Goal: Task Accomplishment & Management: Use online tool/utility

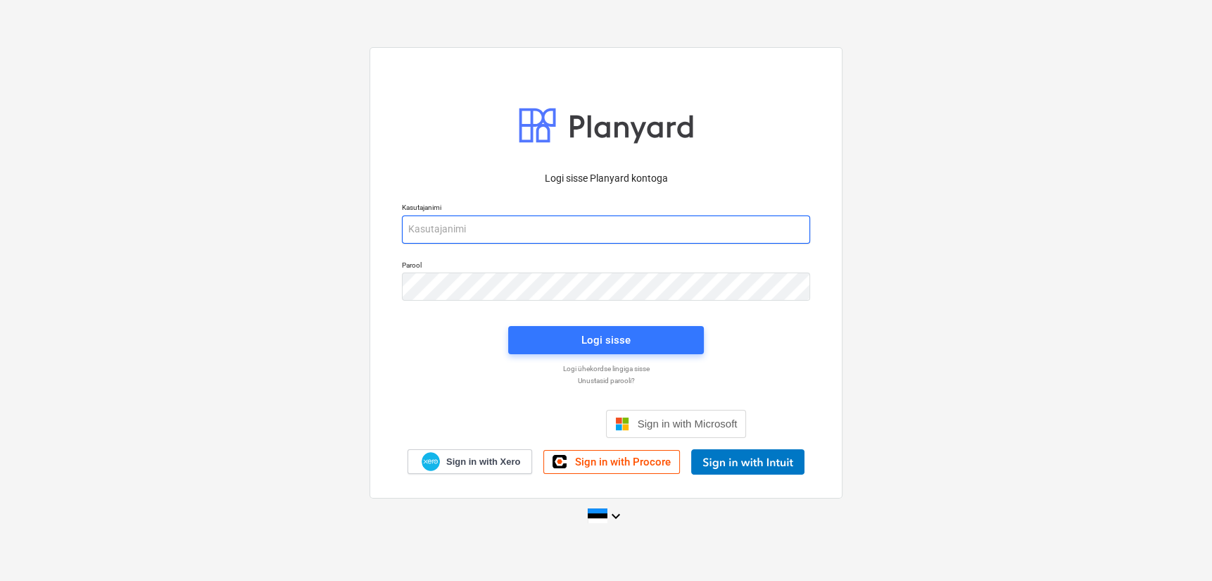
click at [492, 235] on input "email" at bounding box center [606, 229] width 408 height 28
type input "[EMAIL_ADDRESS][DOMAIN_NAME]"
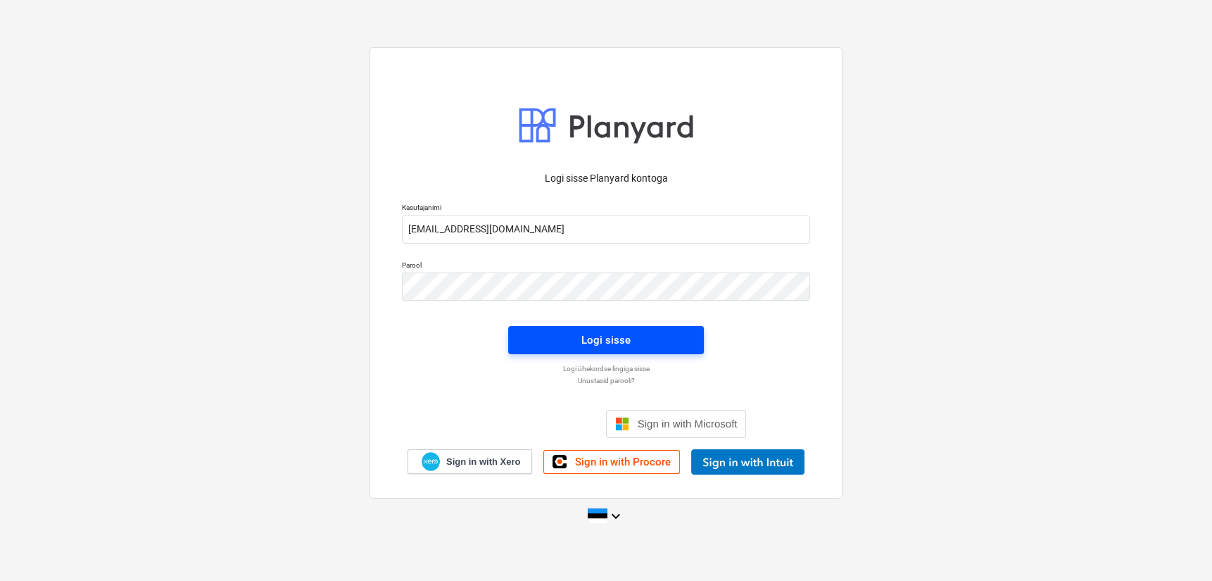
click at [628, 351] on button "Logi sisse" at bounding box center [606, 340] width 196 height 28
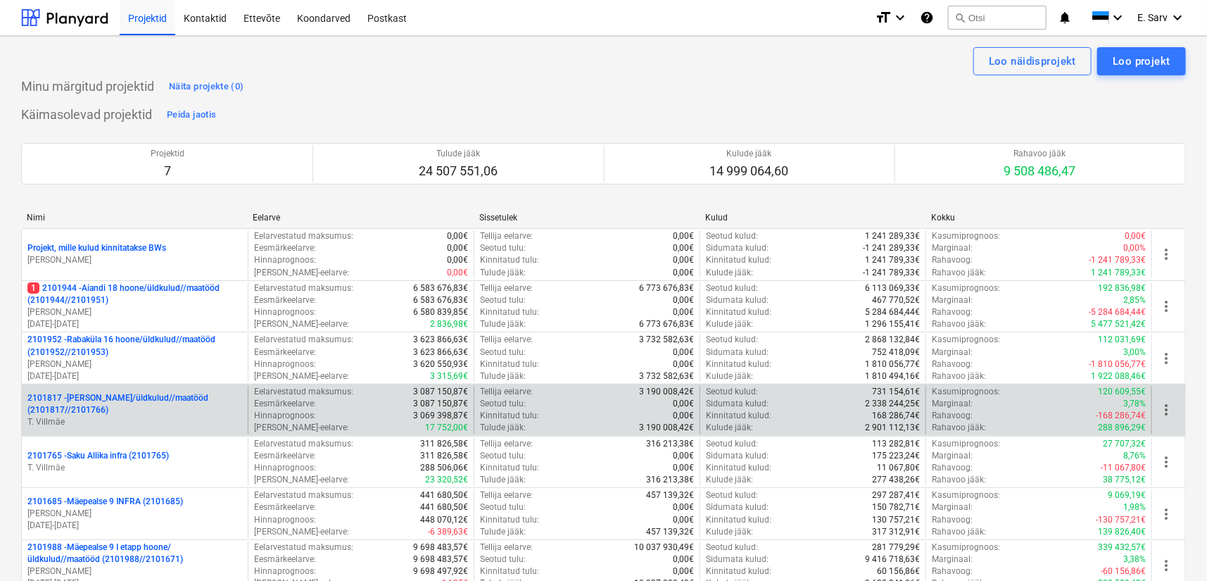
click at [121, 411] on p "2101817 - [PERSON_NAME]/üldkulud//maatööd (2101817//2101766)" at bounding box center [134, 404] width 215 height 24
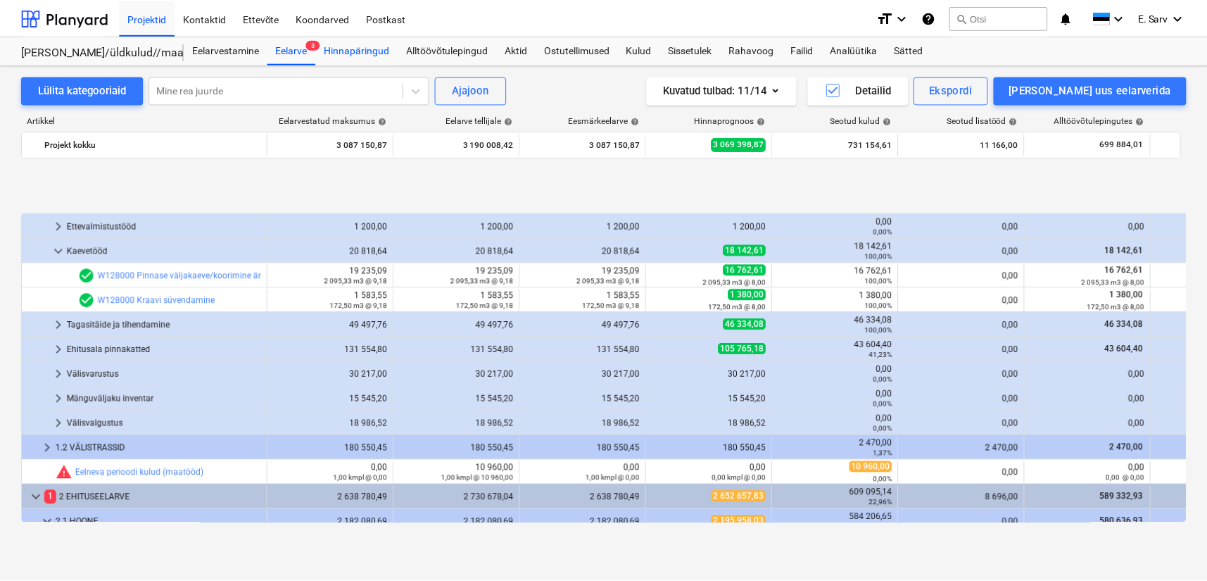
scroll to position [557, 0]
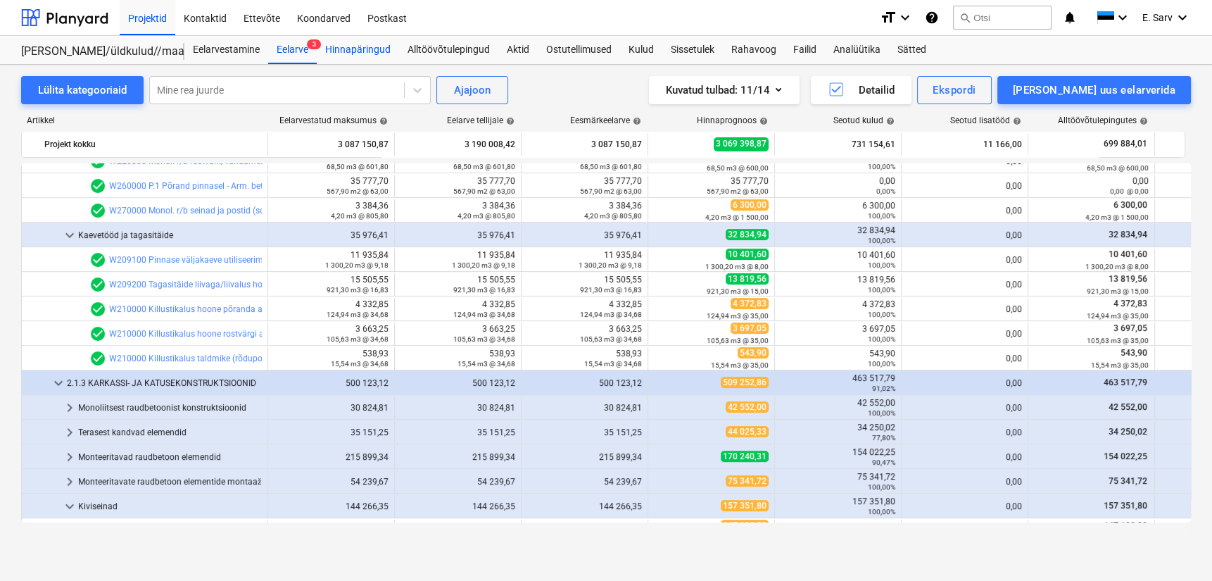
click at [362, 49] on div "Hinnapäringud" at bounding box center [358, 50] width 82 height 28
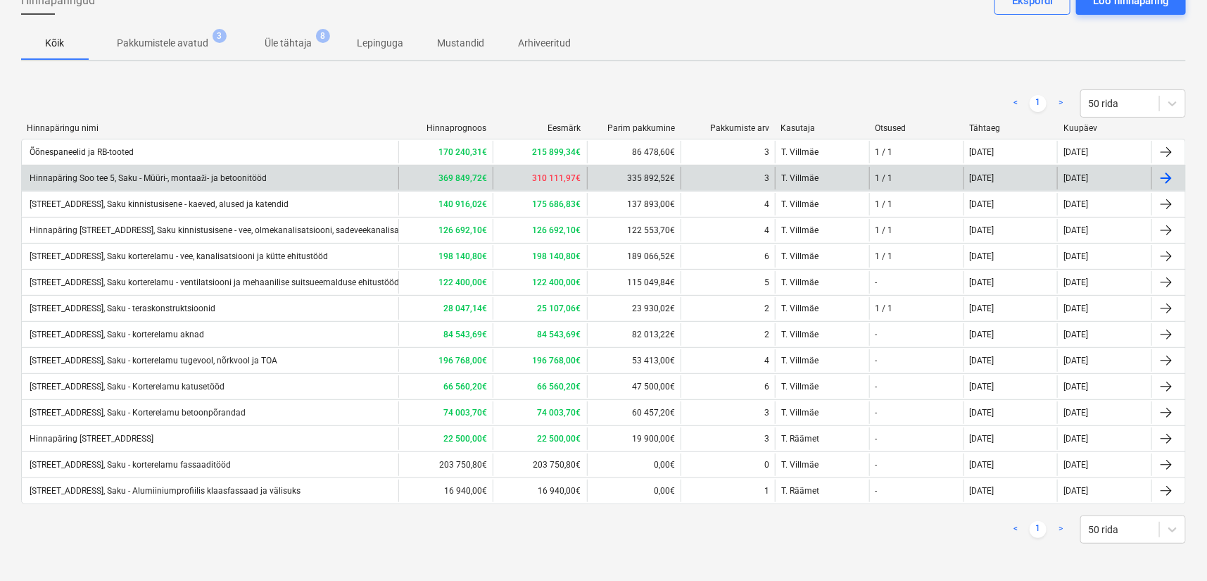
scroll to position [91, 0]
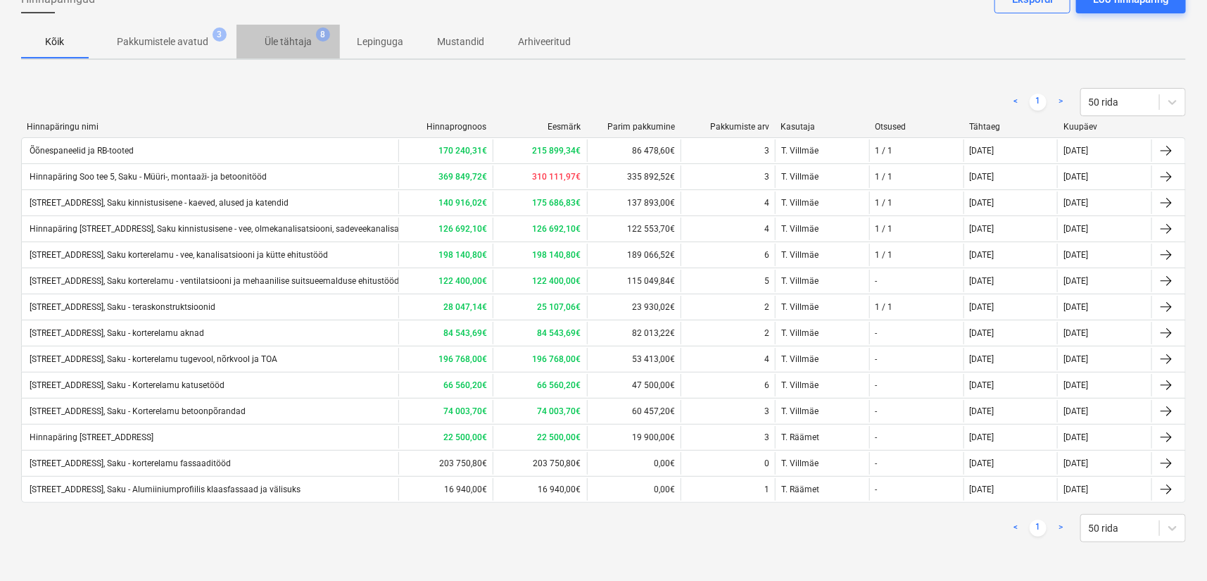
click at [295, 43] on p "Üle tähtaja" at bounding box center [288, 41] width 47 height 15
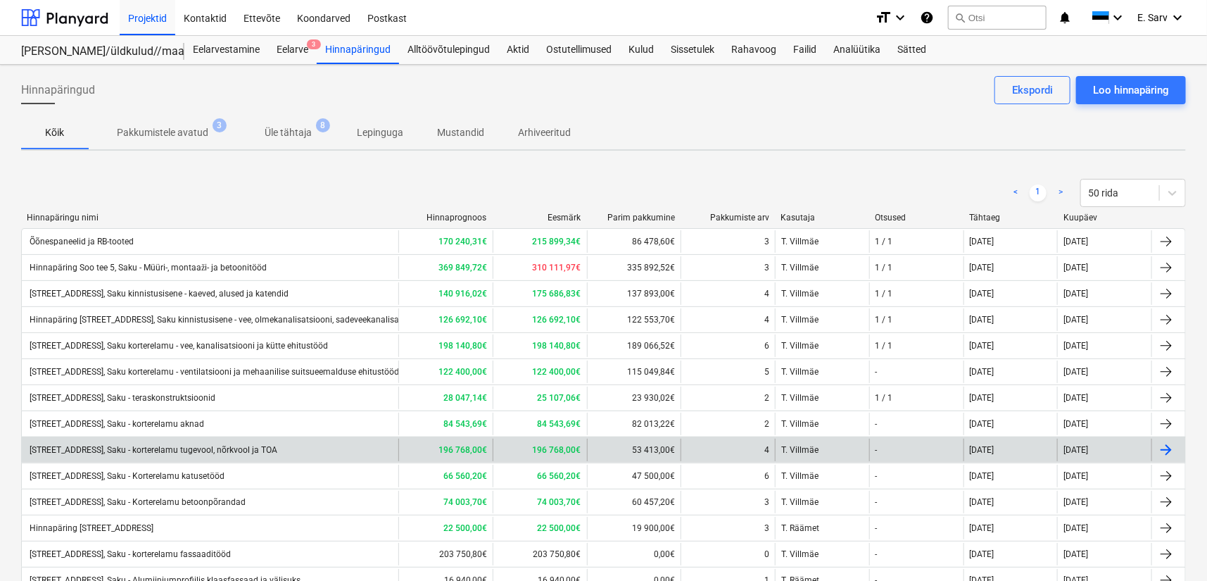
click at [260, 449] on div "[STREET_ADDRESS], Saku - korterelamu tugevool, nõrkvool ja TOA" at bounding box center [152, 450] width 250 height 10
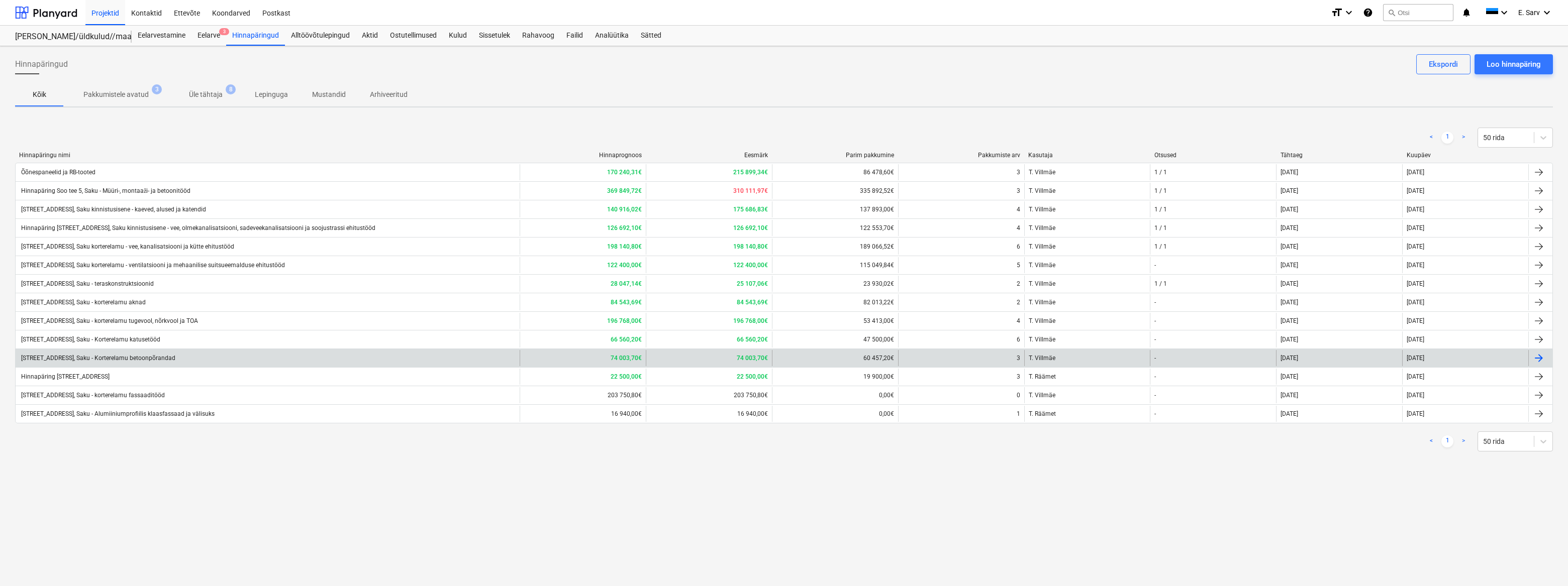
click at [136, 362] on div "[STREET_ADDRESS], Saku - Korterelamu betoonpõrandad" at bounding box center [268, 358] width 504 height 16
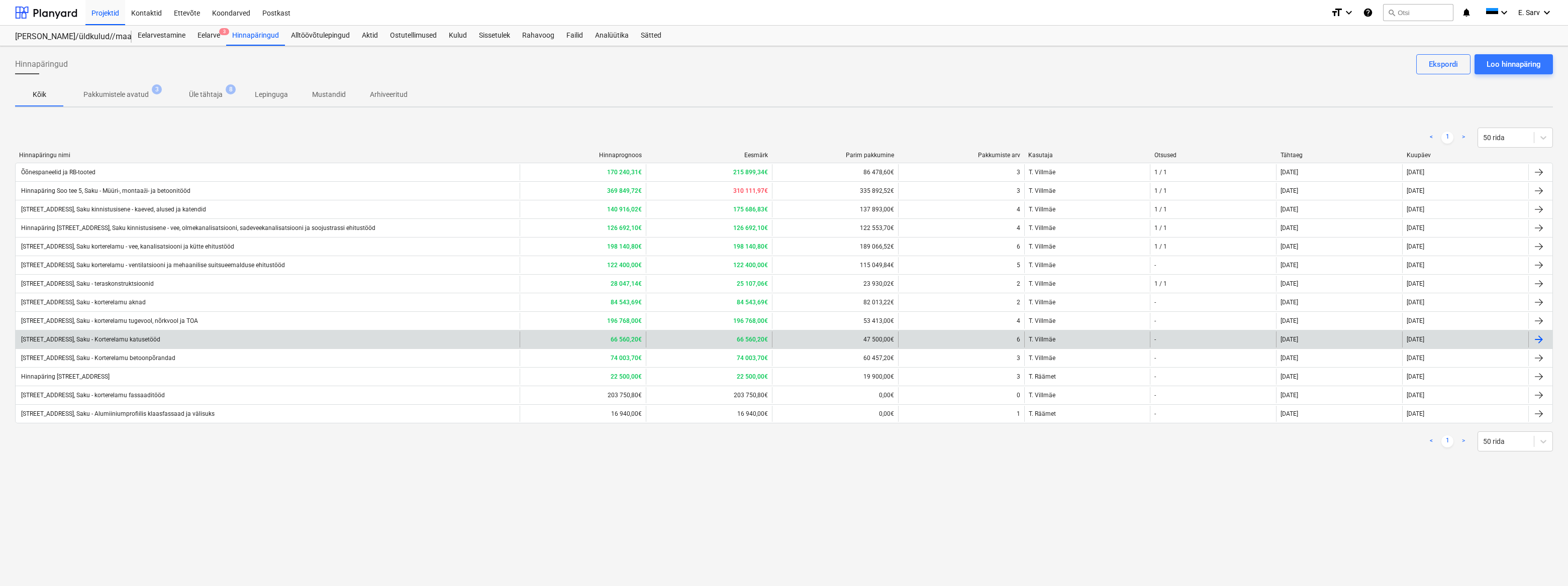
click at [154, 342] on div "[STREET_ADDRESS], Saku - Korterelamu katusetööd" at bounding box center [89, 340] width 141 height 7
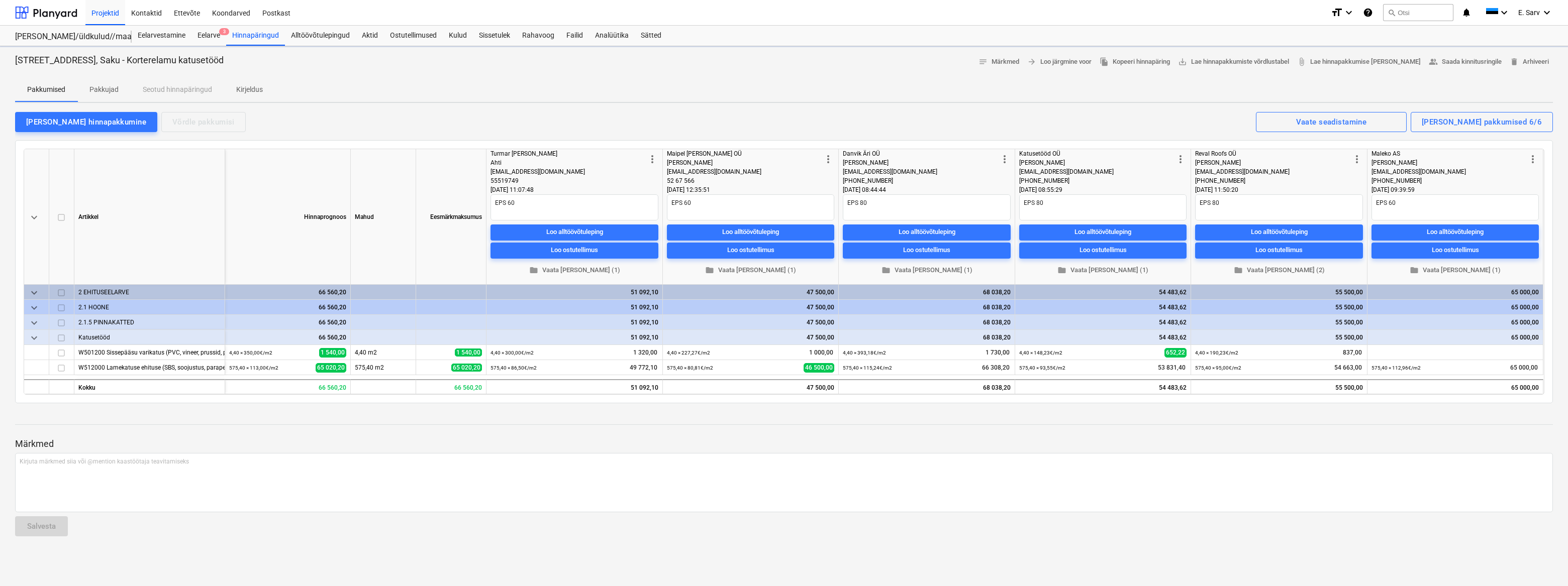
type textarea "x"
